Goal: Information Seeking & Learning: Learn about a topic

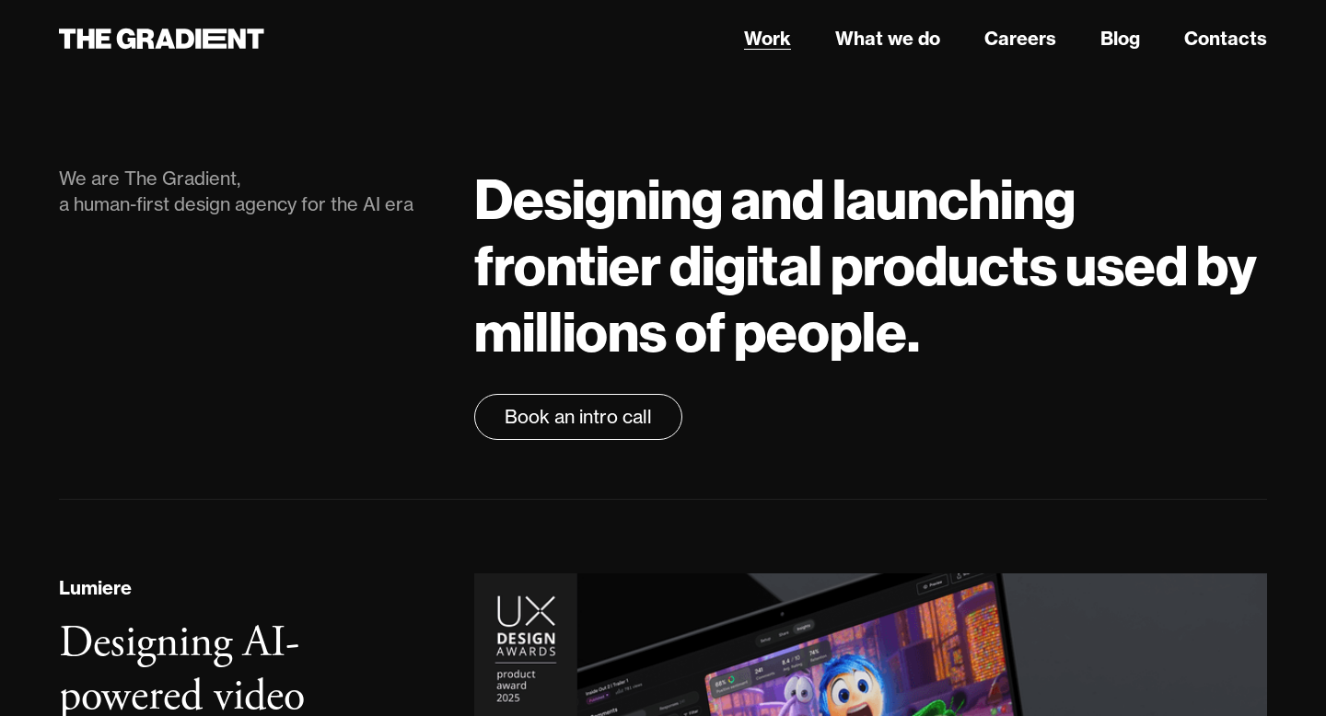
click at [776, 39] on link "Work" at bounding box center [767, 39] width 47 height 28
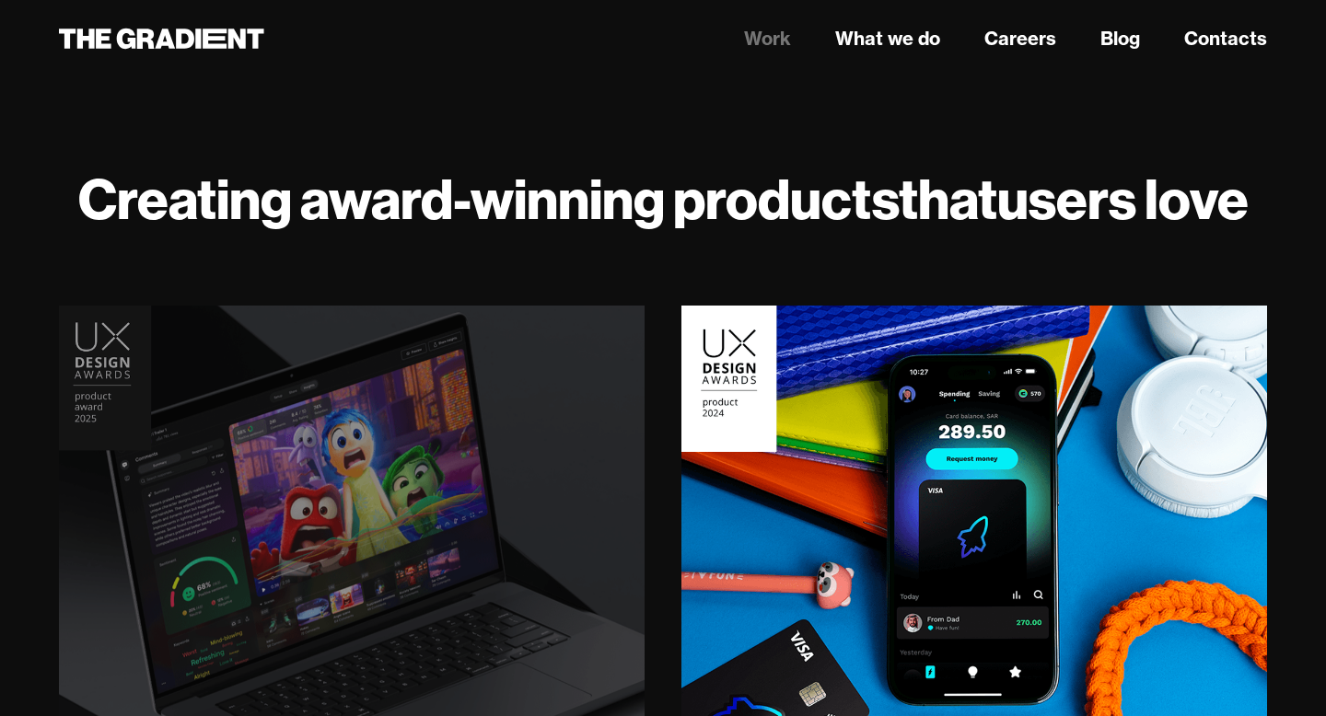
scroll to position [227, 0]
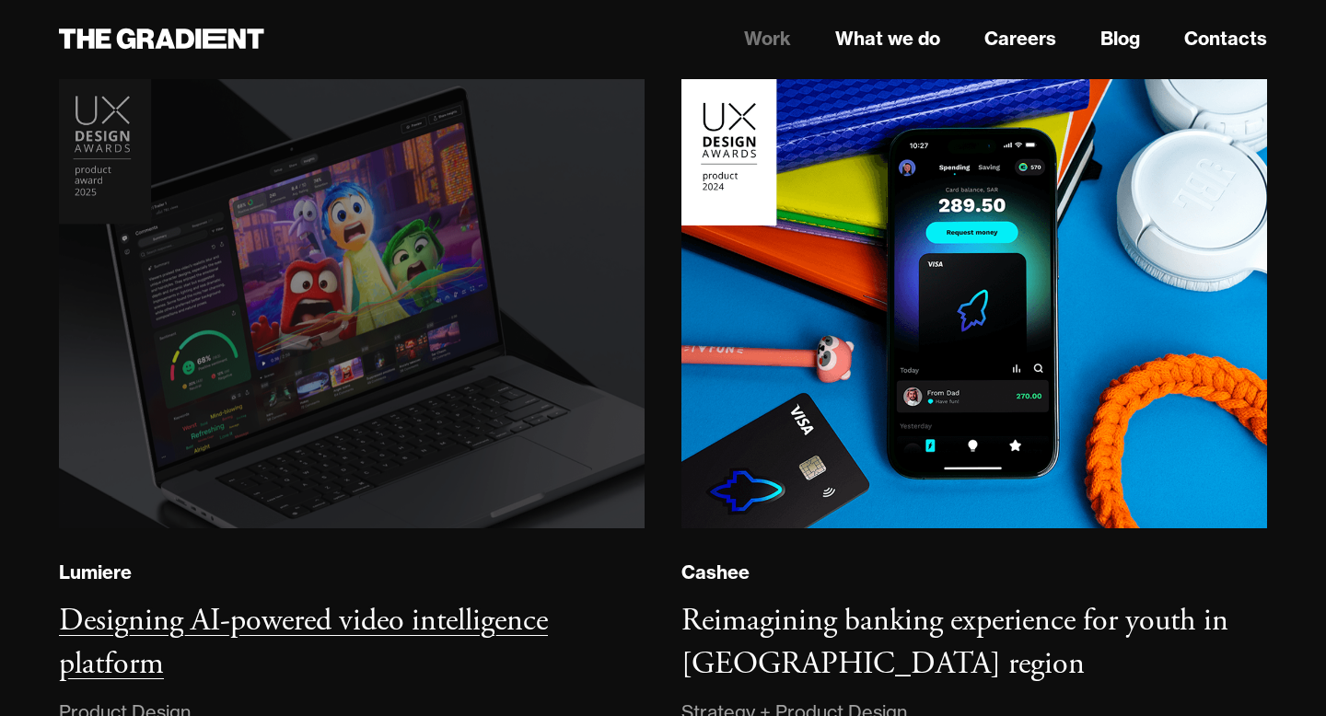
click at [518, 338] on img at bounding box center [352, 304] width 598 height 458
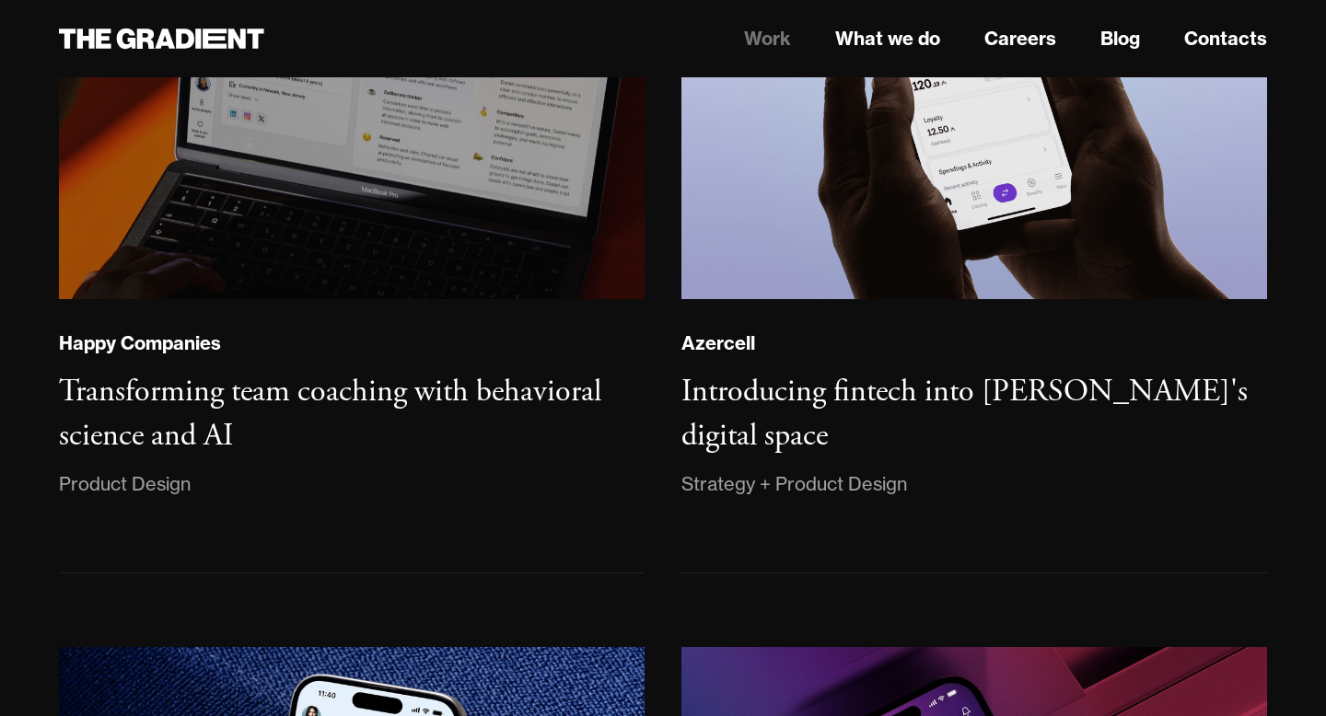
scroll to position [1250, 0]
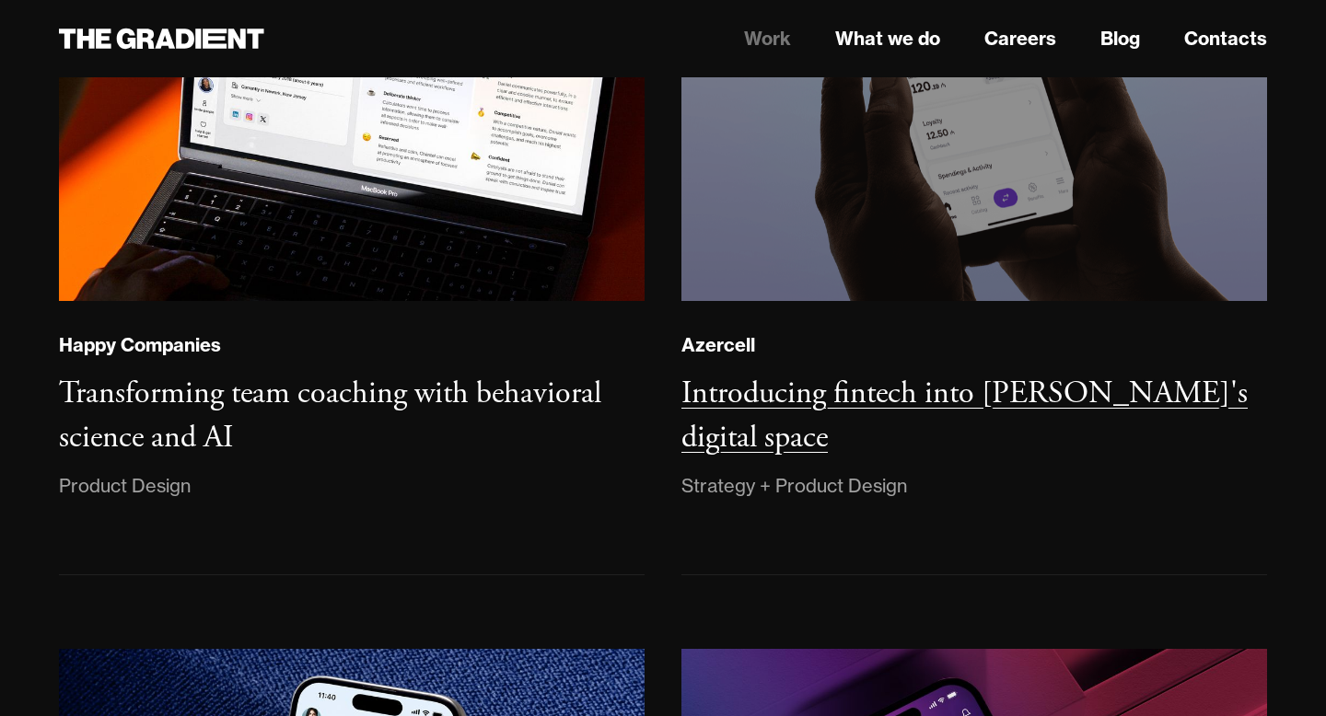
click at [772, 264] on img at bounding box center [975, 77] width 598 height 458
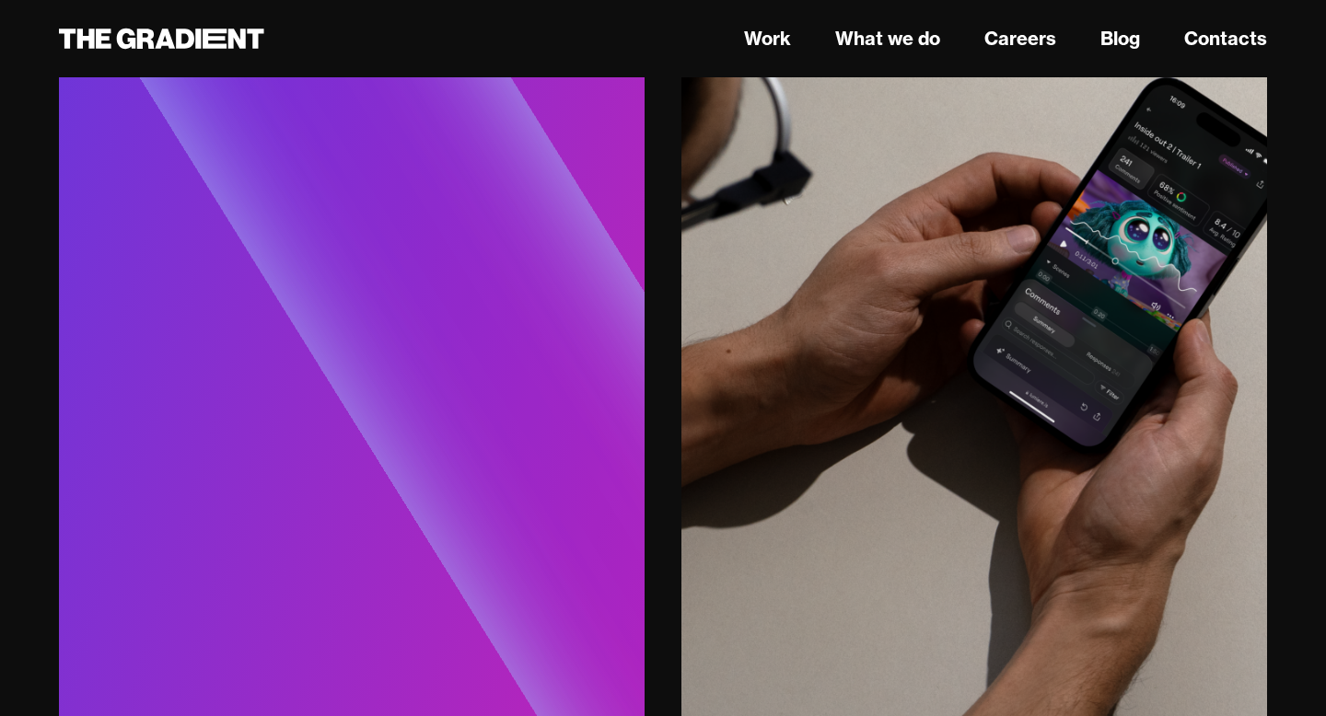
scroll to position [9387, 0]
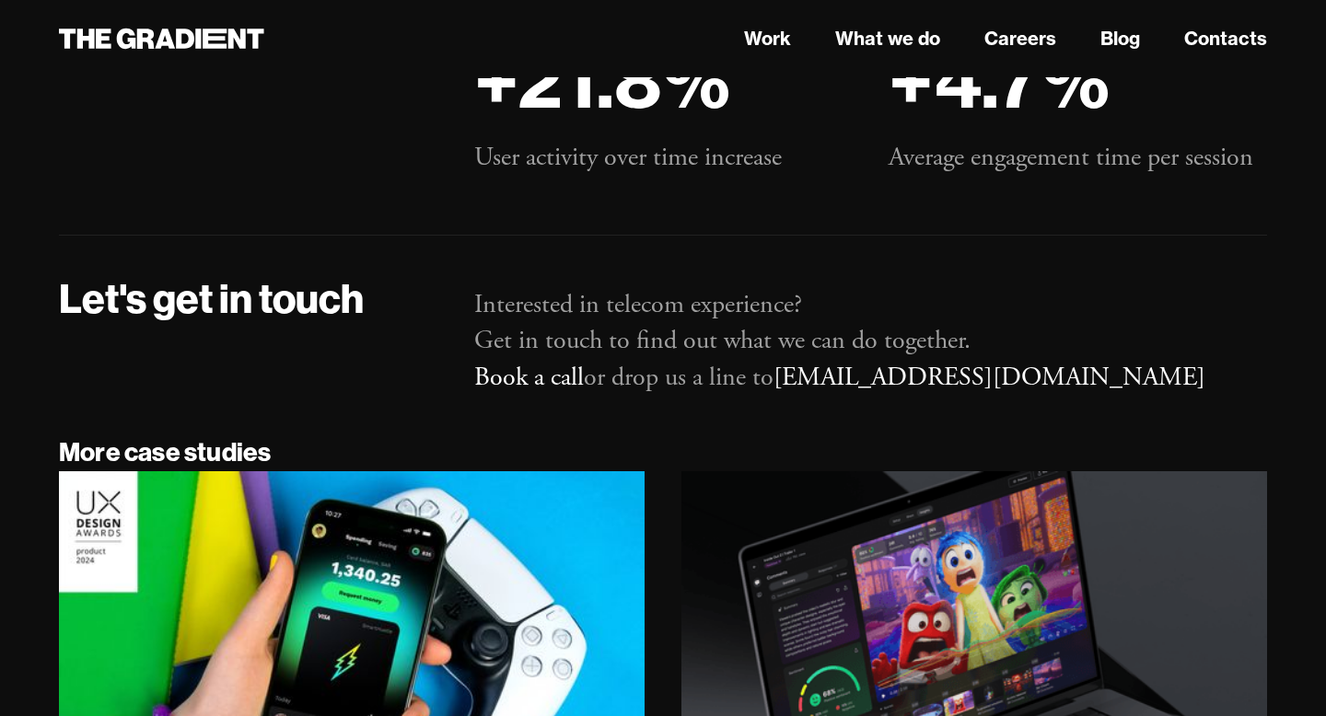
scroll to position [13736, 0]
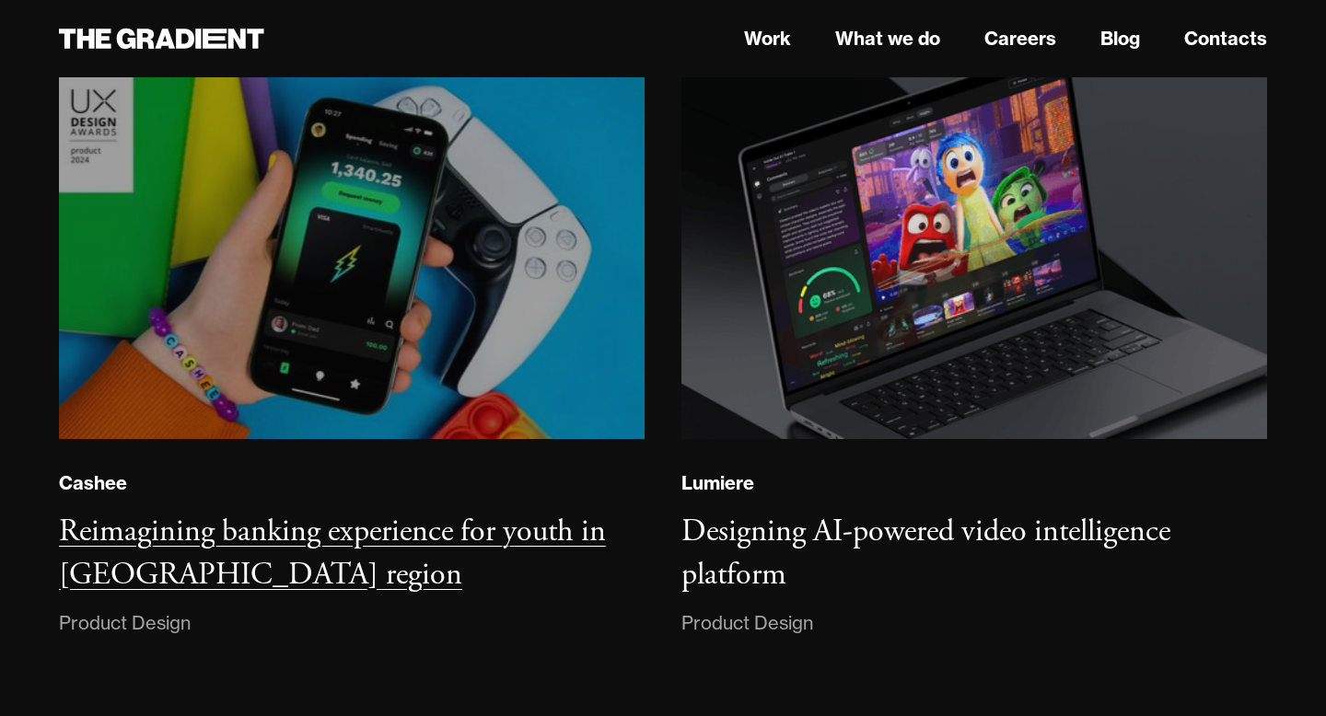
click at [457, 170] on img at bounding box center [352, 256] width 598 height 374
